Goal: Find specific page/section: Find specific page/section

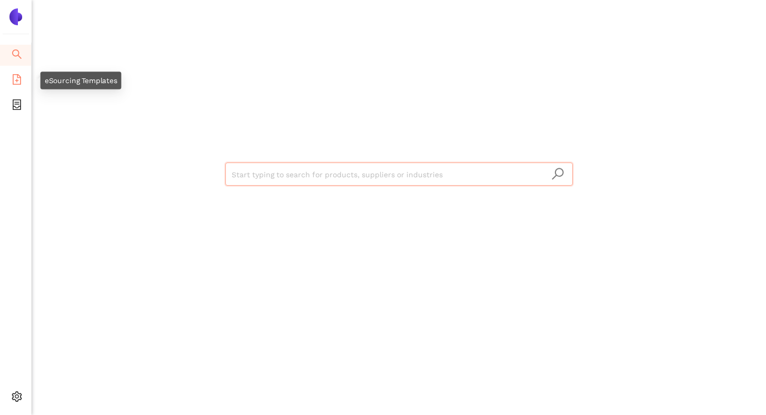
click at [21, 85] on span "file-add" at bounding box center [17, 81] width 11 height 21
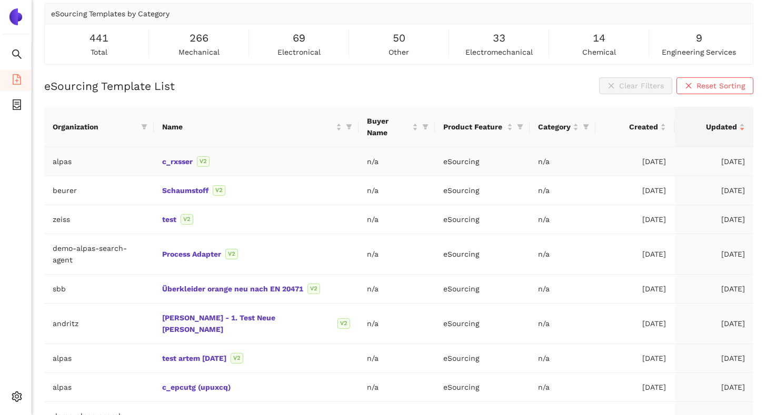
scroll to position [44, 0]
click at [0, 0] on link "Überkleider orange neu nach EN 20471" at bounding box center [0, 0] width 0 height 0
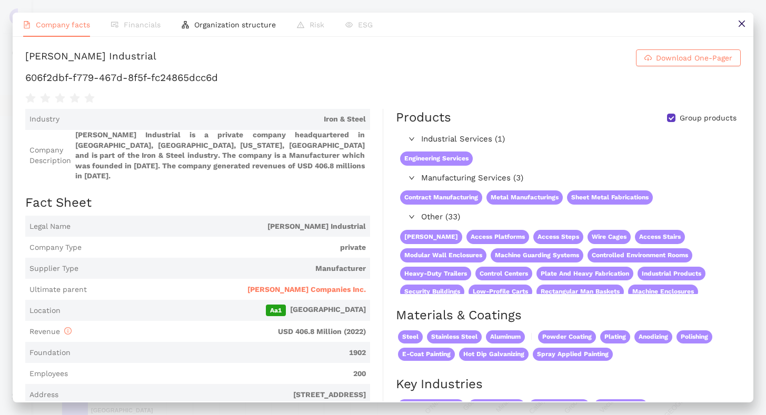
scroll to position [198, 0]
